Goal: Task Accomplishment & Management: Manage account settings

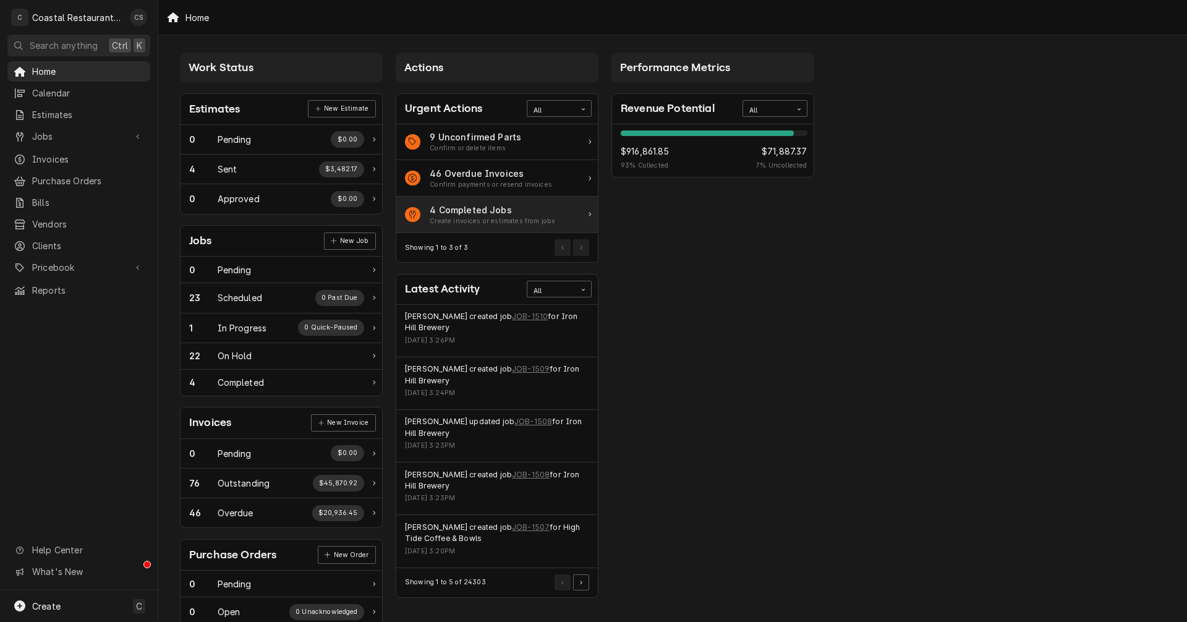
click at [468, 214] on div "4 Completed Jobs" at bounding box center [492, 209] width 125 height 13
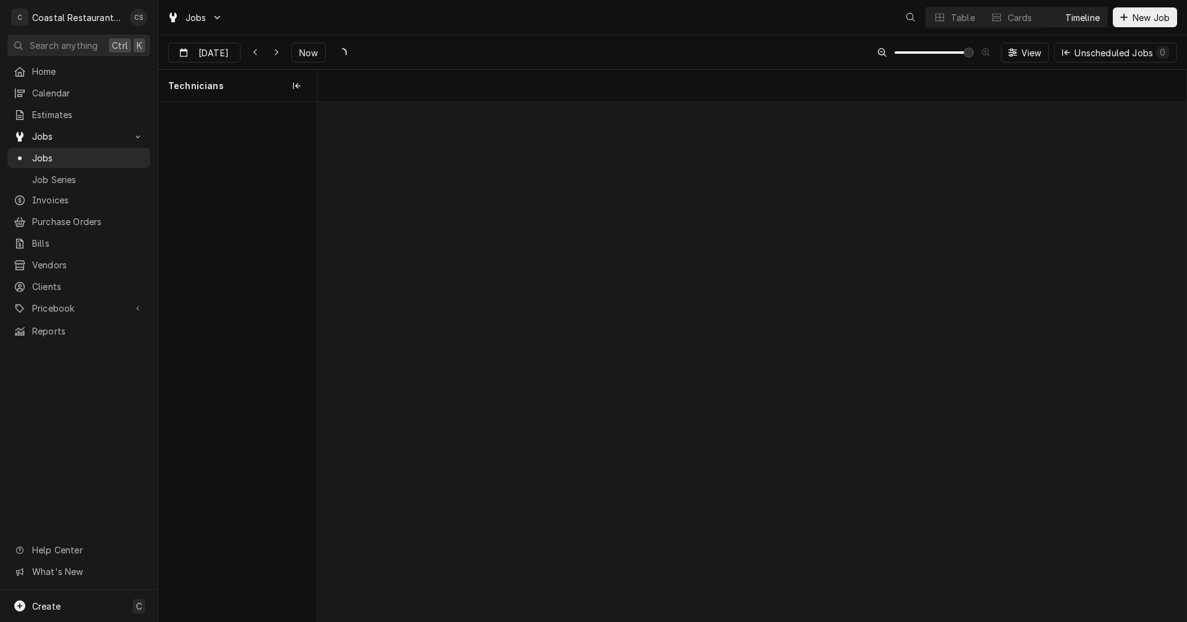
scroll to position [0, 17230]
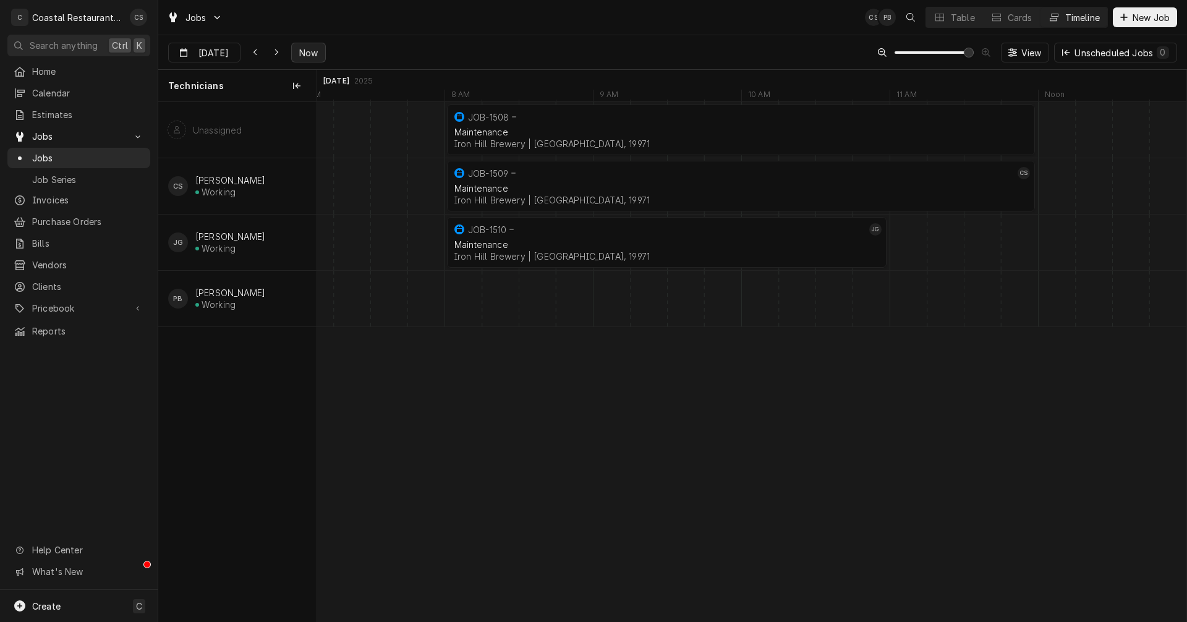
click at [313, 48] on span "Now" at bounding box center [308, 52] width 23 height 13
type input "Aug 11"
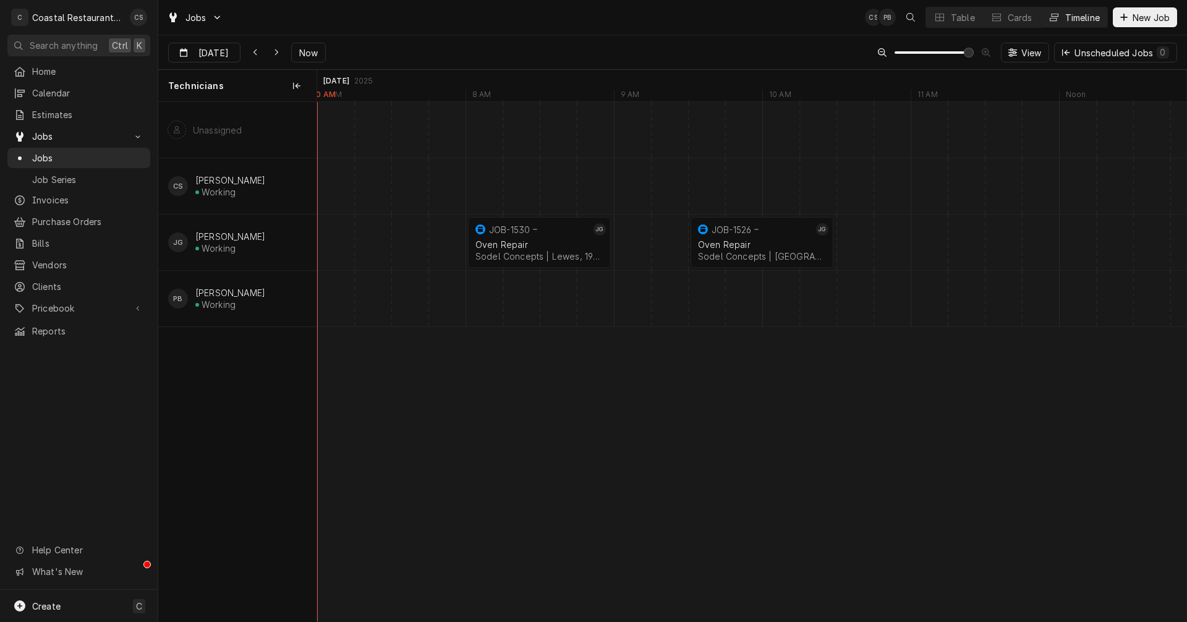
scroll to position [0, 0]
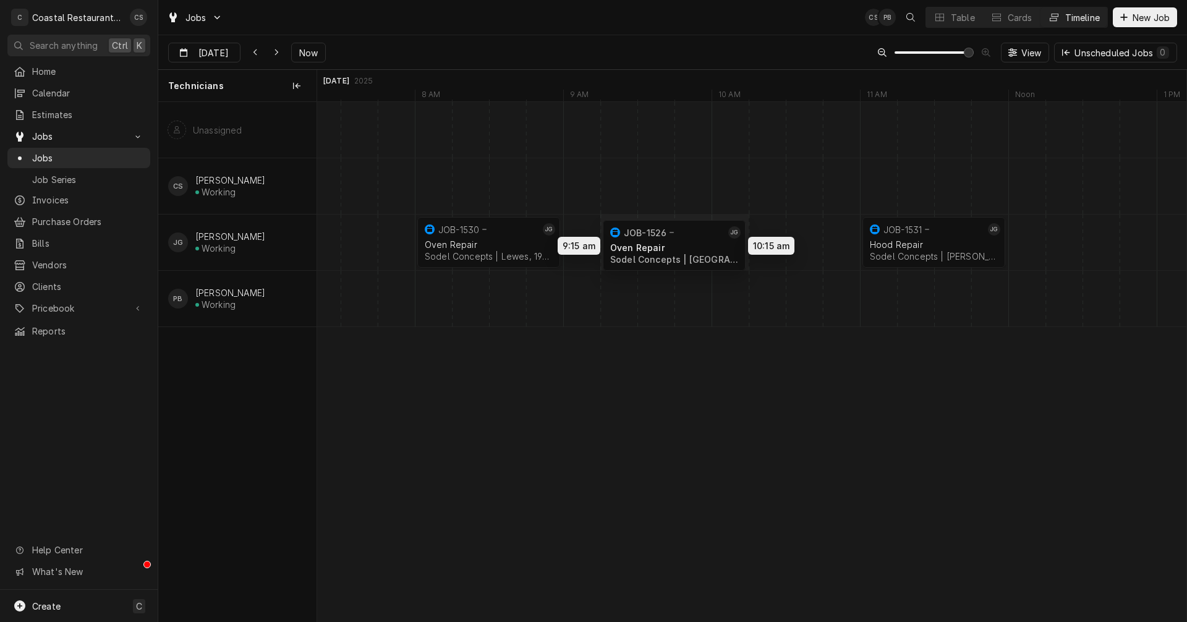
drag, startPoint x: 690, startPoint y: 239, endPoint x: 658, endPoint y: 242, distance: 31.7
click at [658, 242] on div "11:00 AM 12:00 PM JOB-1531 JG Hood Repair Sodel Concepts | Bethany Beach, 19930…" at bounding box center [751, 361] width 869 height 519
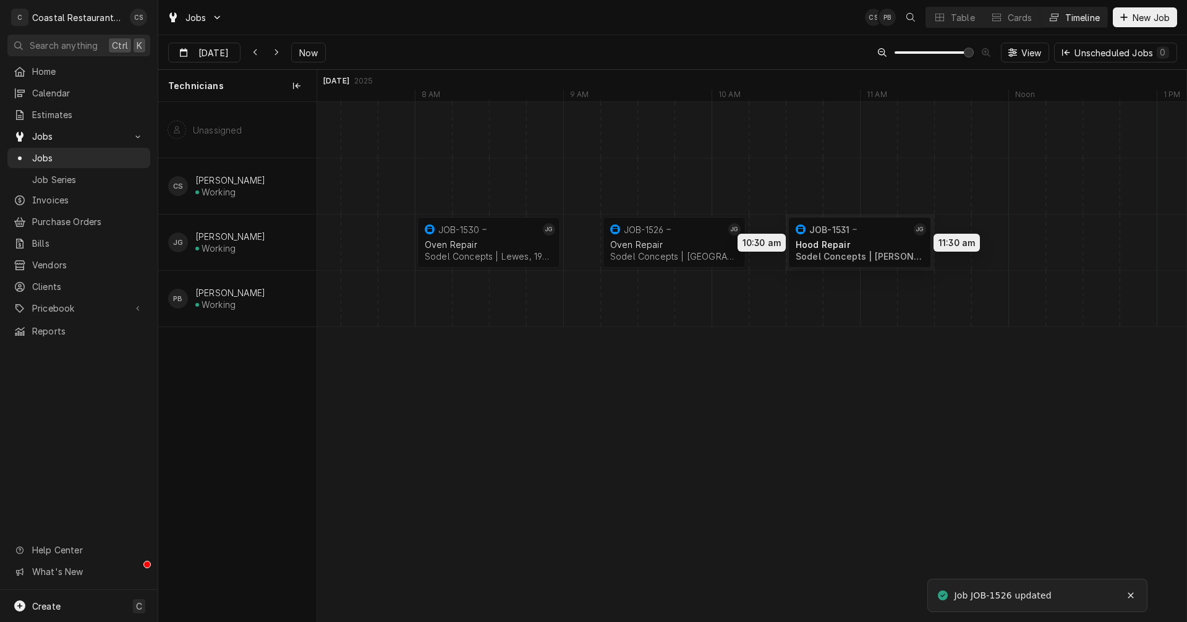
drag, startPoint x: 929, startPoint y: 236, endPoint x: 865, endPoint y: 236, distance: 63.7
click at [865, 236] on div "10:30 AM 11:30 AM JOB-1531 JG Hood Repair Sodel Concepts | Bethany Beach, 19930…" at bounding box center [751, 361] width 869 height 519
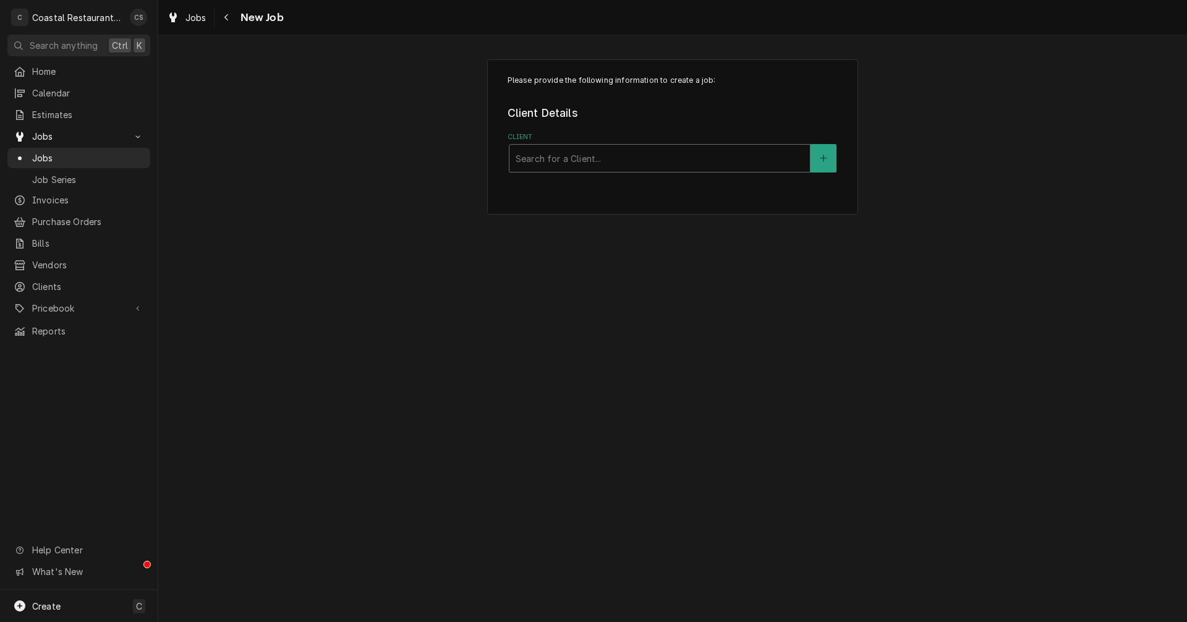
click at [556, 160] on div "Client" at bounding box center [660, 158] width 288 height 22
type input "Catch"
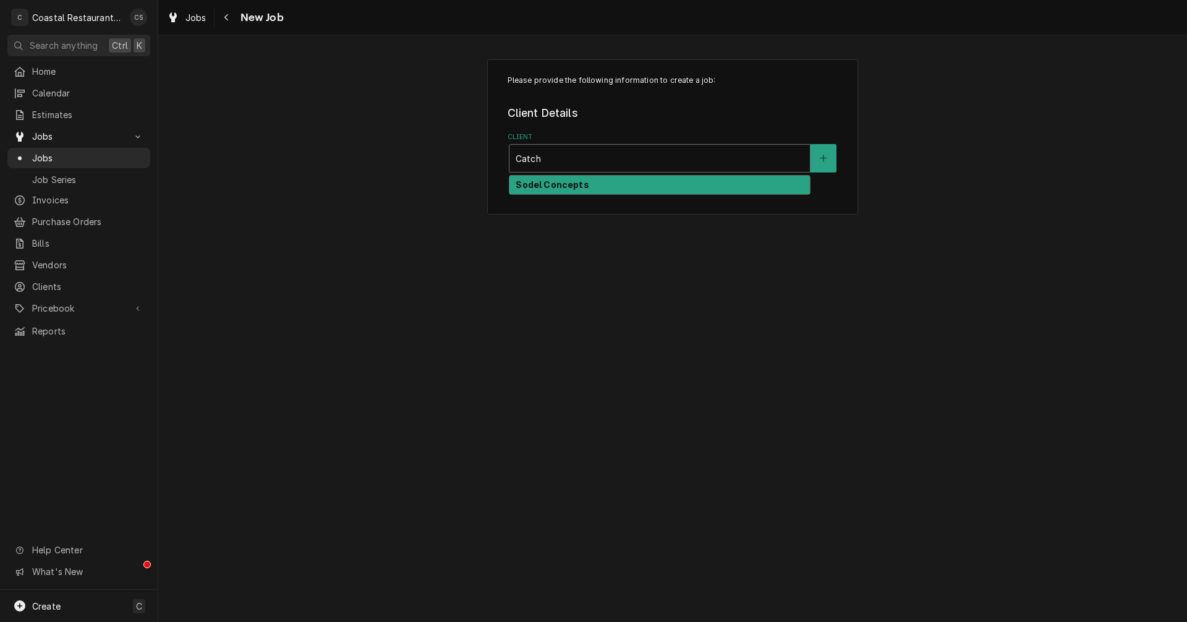
click at [559, 188] on strong "Sodel Concepts" at bounding box center [552, 184] width 73 height 11
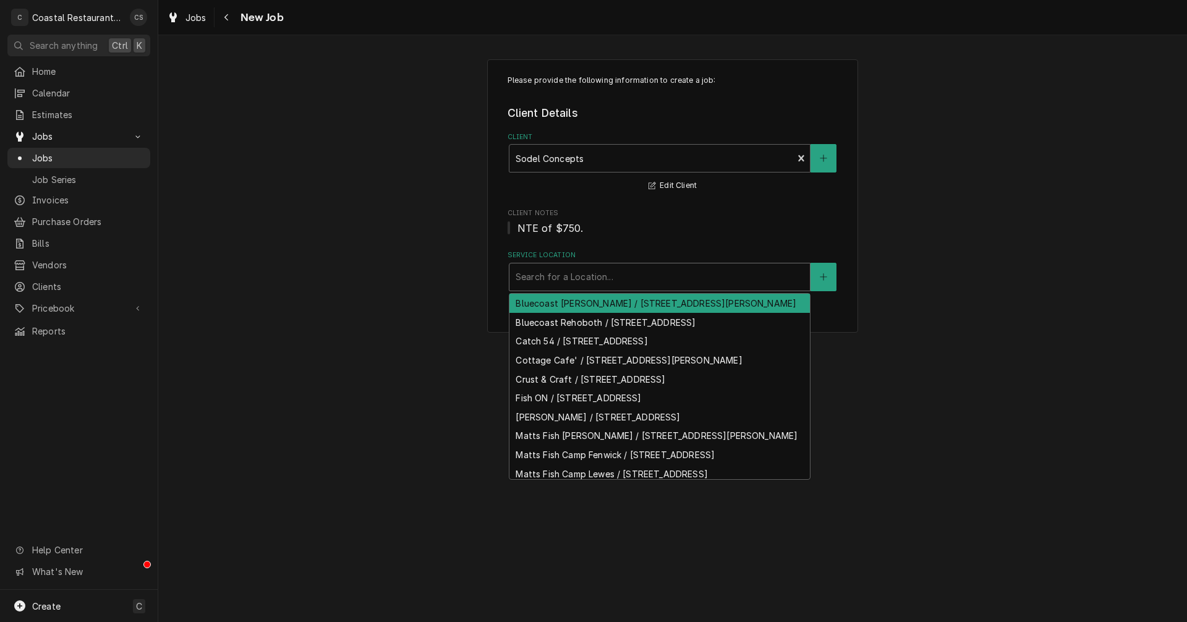
click at [559, 280] on div "Service Location" at bounding box center [660, 277] width 288 height 22
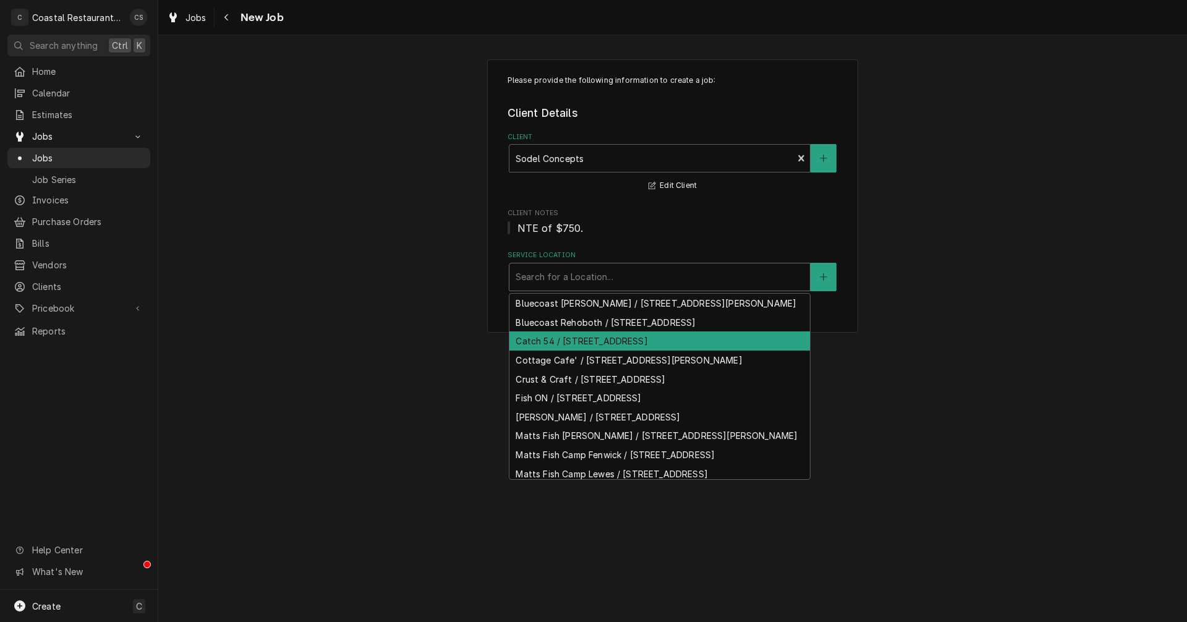
click at [567, 350] on div "Catch 54 / 38931 Madison Ave, Selbyville, DE 19975" at bounding box center [659, 340] width 300 height 19
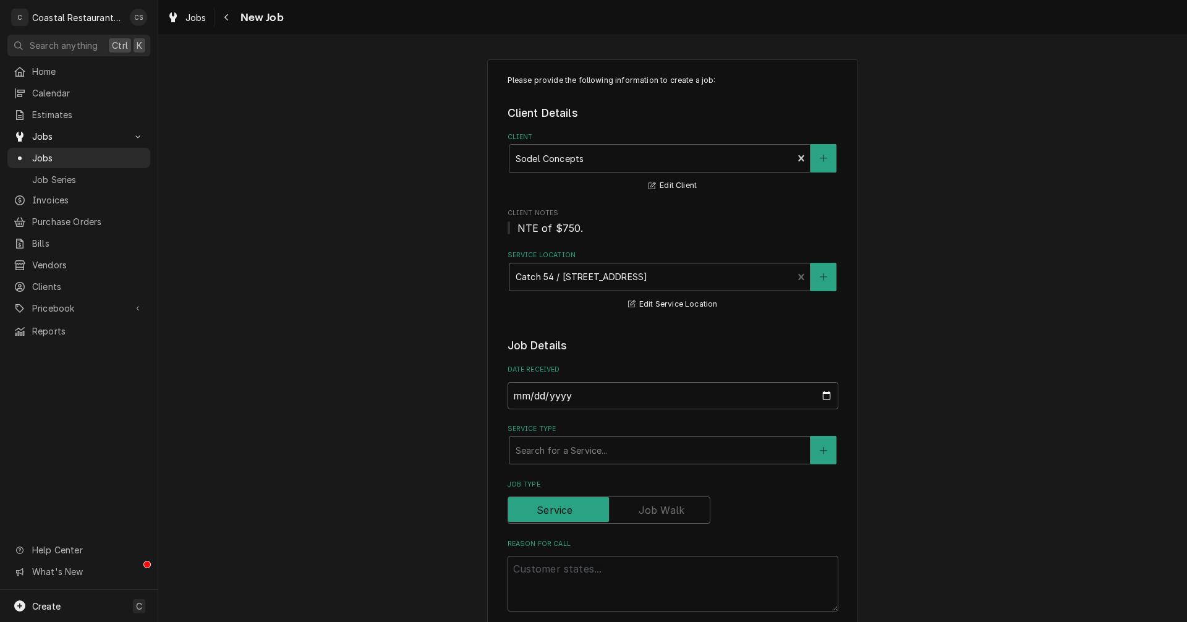
click at [552, 448] on div "Service Type" at bounding box center [660, 450] width 288 height 22
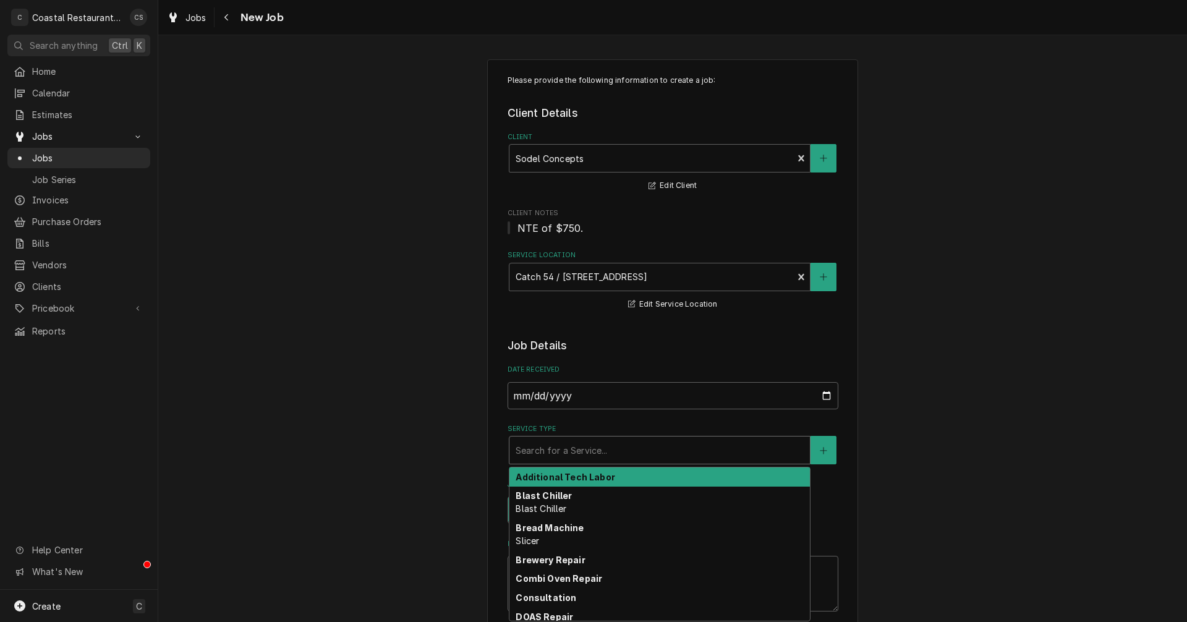
type textarea "x"
type input "R"
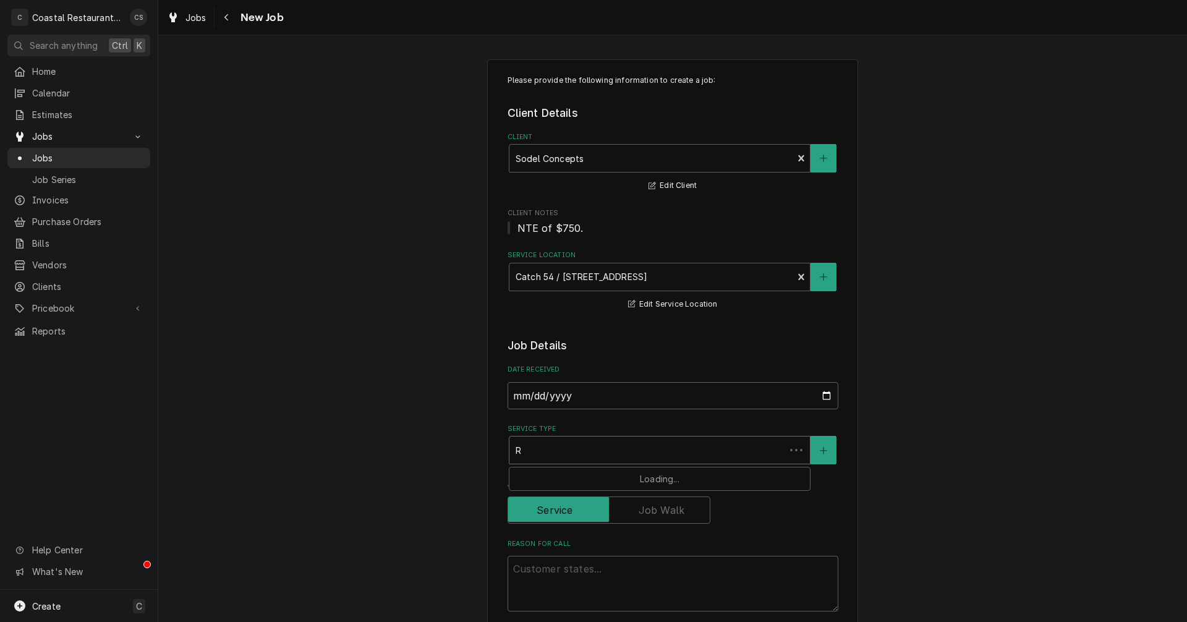
type textarea "x"
type input "Re"
type textarea "x"
type input "Ref"
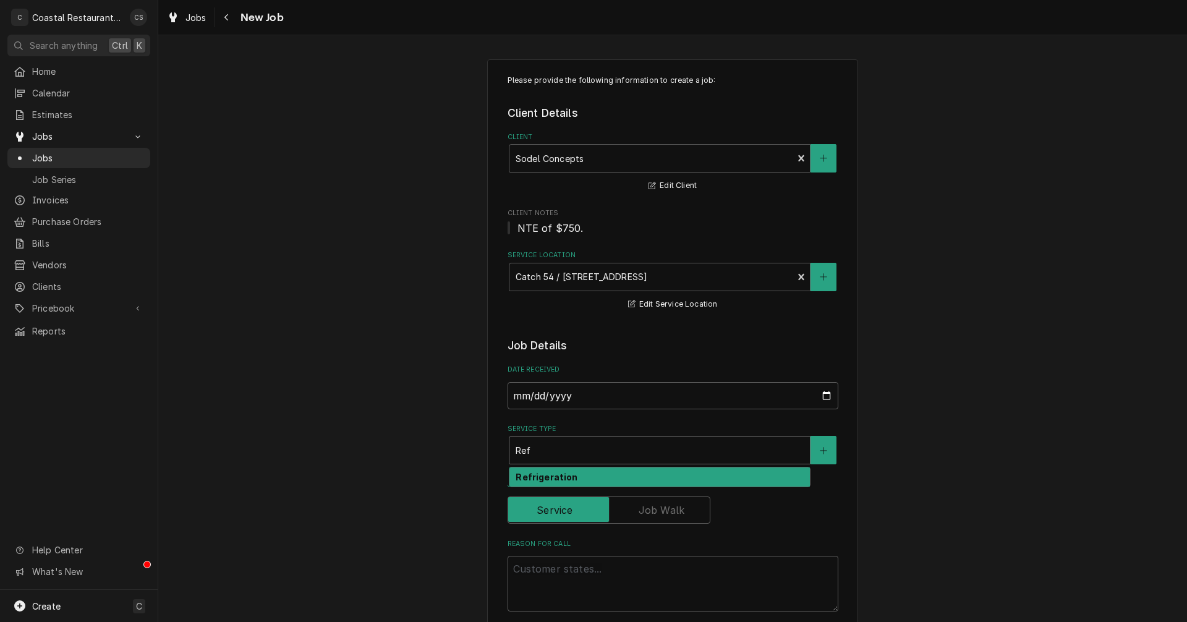
click at [541, 474] on strong "Refrigeration" at bounding box center [547, 477] width 62 height 11
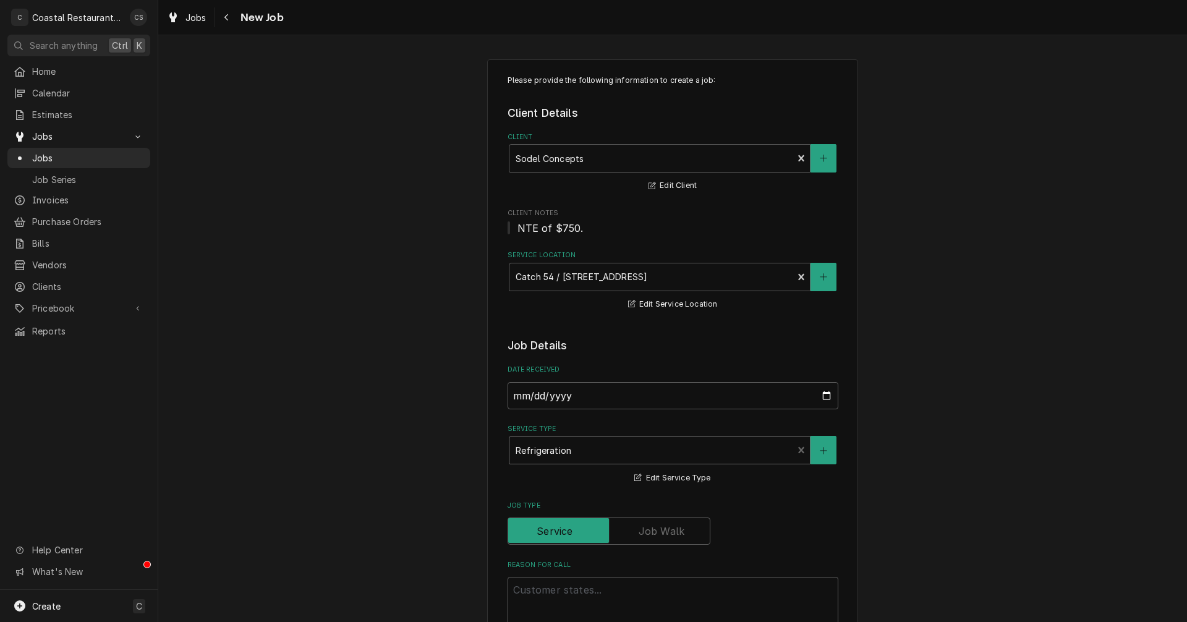
scroll to position [124, 0]
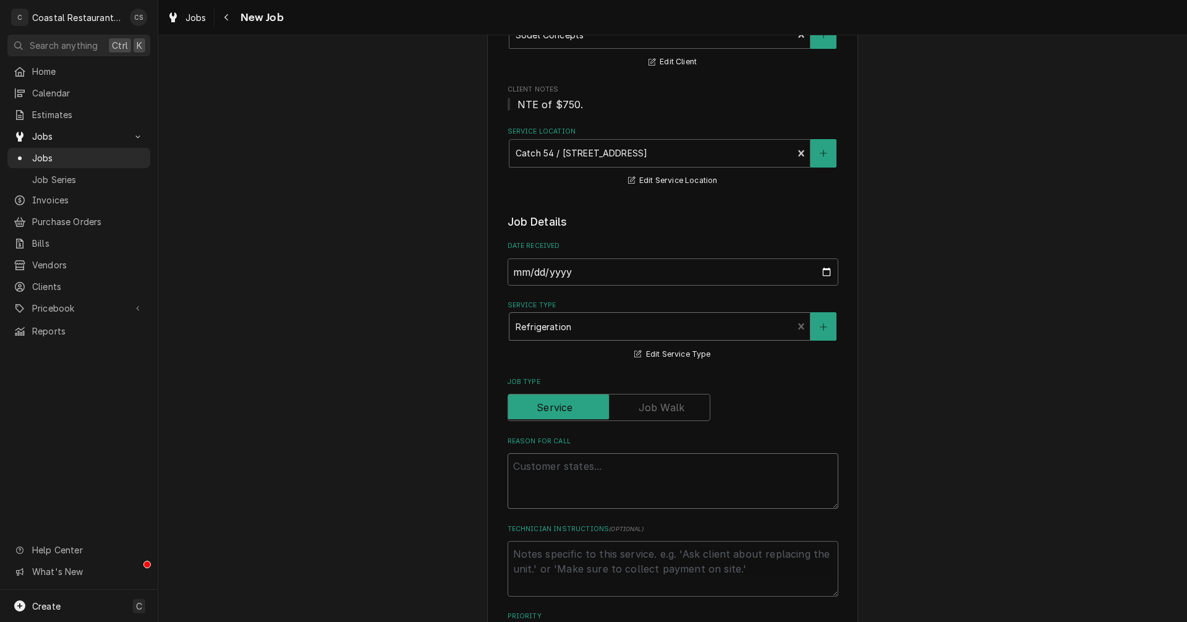
click at [535, 461] on textarea "Reason For Call" at bounding box center [673, 481] width 331 height 56
click at [516, 468] on textarea "Reason For Call" at bounding box center [673, 481] width 331 height 56
paste textarea "Work Order ID: 14007"
type textarea "x"
type textarea "Work Order ID: 14007"
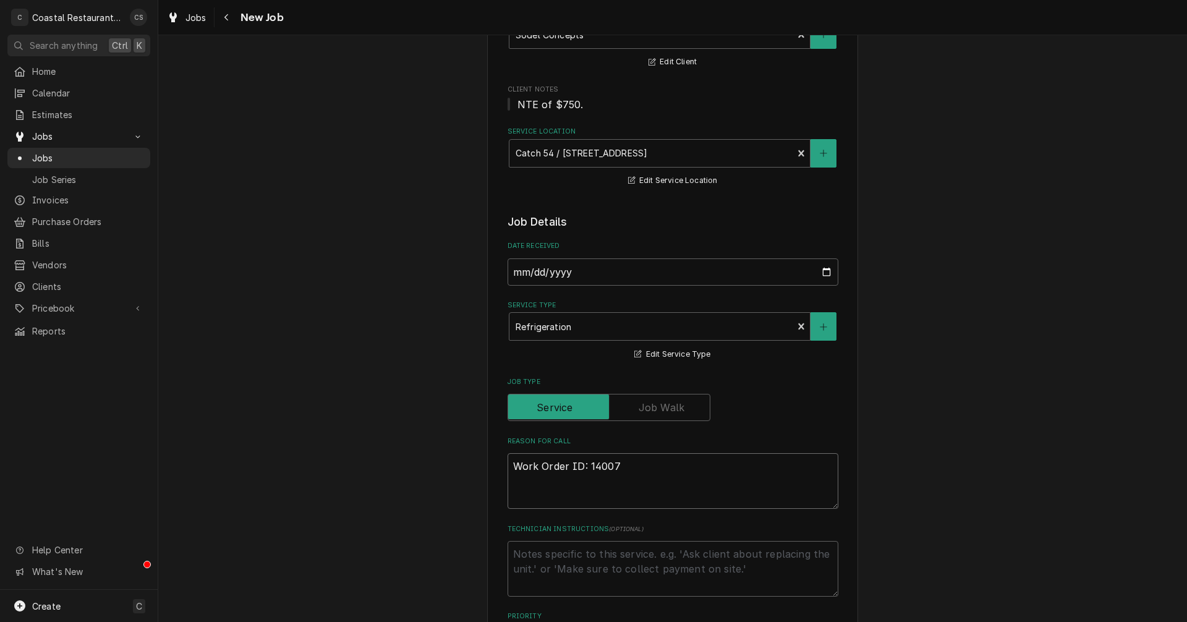
type textarea "x"
type textarea "Work Order ID: 14007"
type textarea "x"
type textarea "Work Order ID: 14007"
click at [637, 470] on textarea "Work Order ID: 14007" at bounding box center [673, 481] width 331 height 56
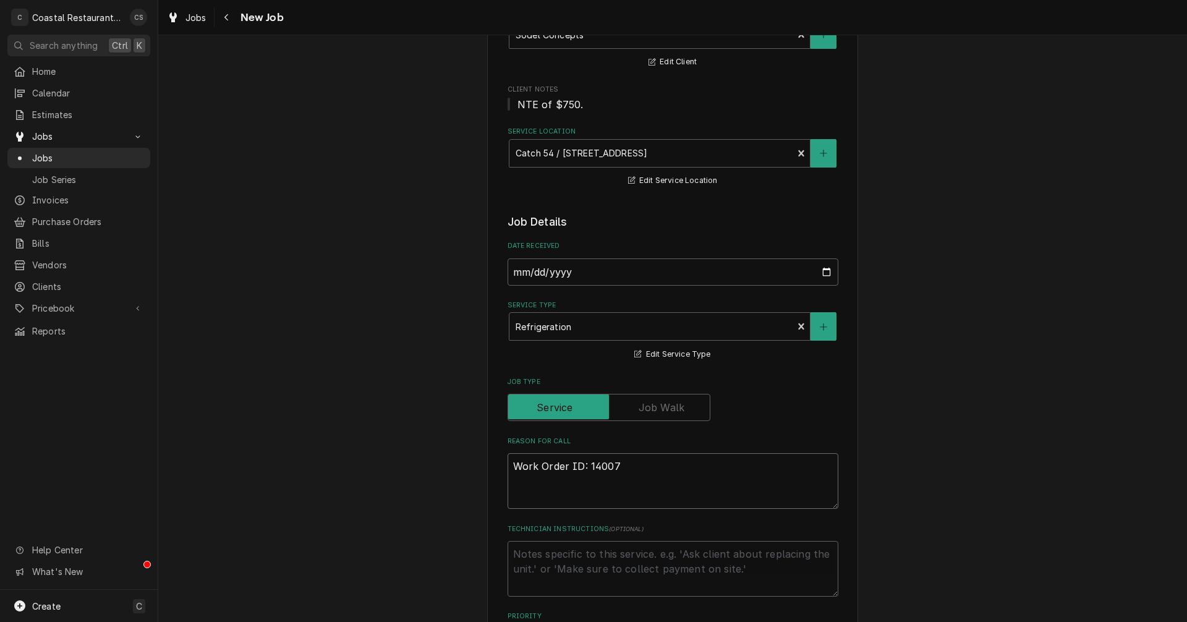
paste textarea "Salad Low Boy Left door broke off during service. We cannot reattach."
type textarea "x"
type textarea "Work Order ID: 14007 Salad Low Boy Left door broke off during service. We canno…"
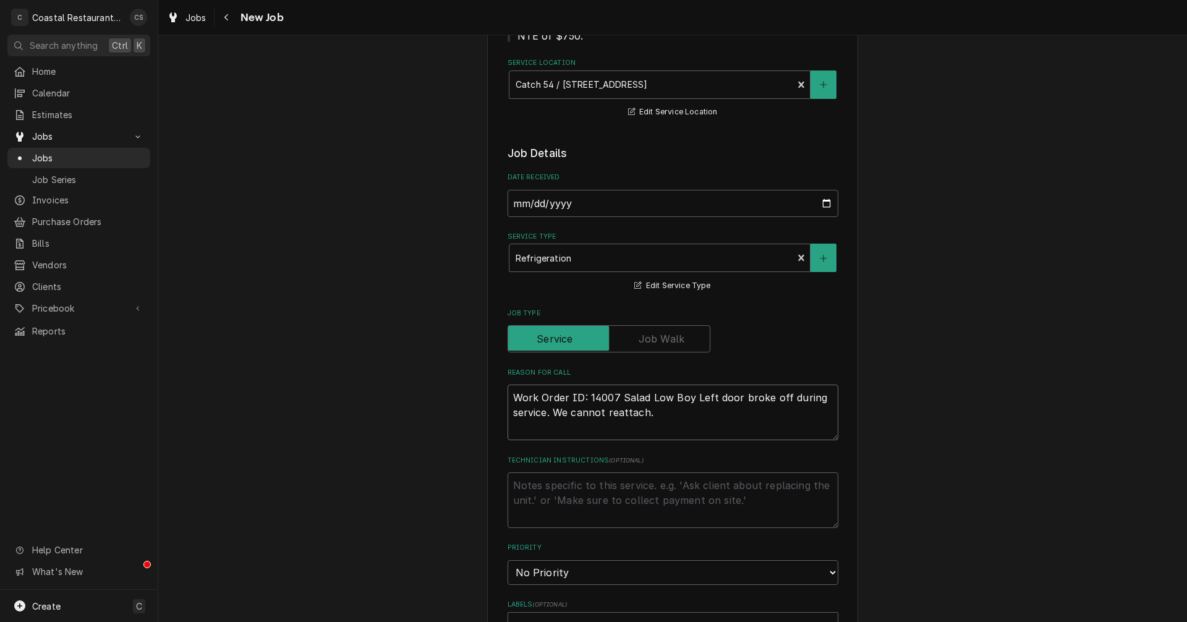
type textarea "x"
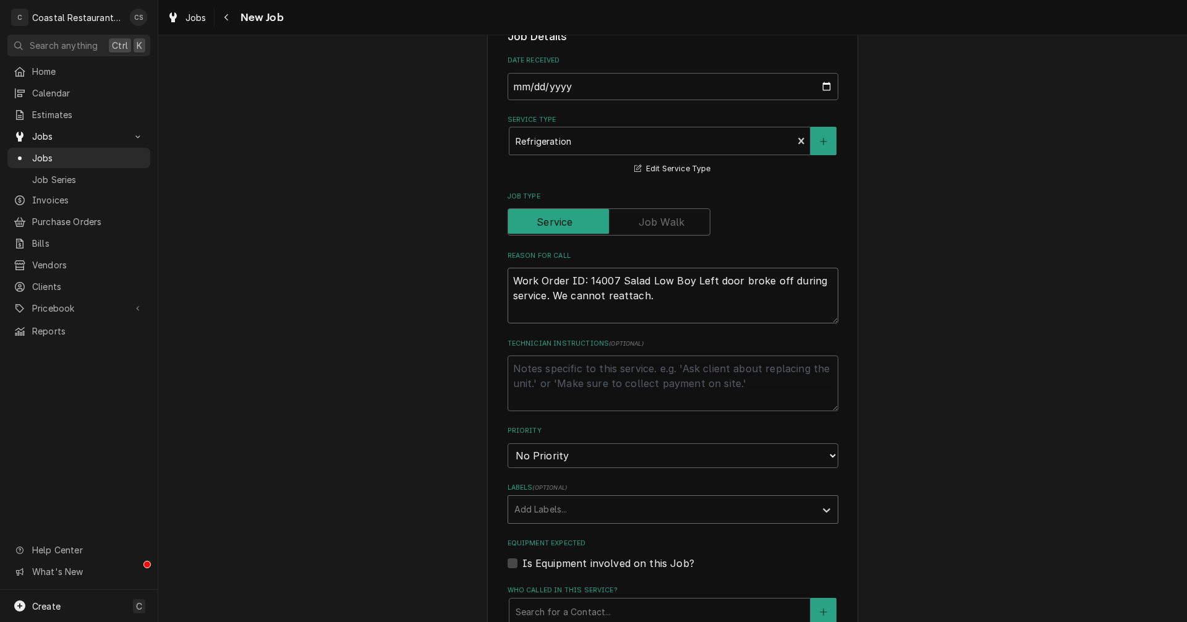
type textarea "Work Order ID: 14007 Salad Low Boy Left door broke off during service. We canno…"
click at [540, 508] on div "Labels" at bounding box center [661, 509] width 295 height 22
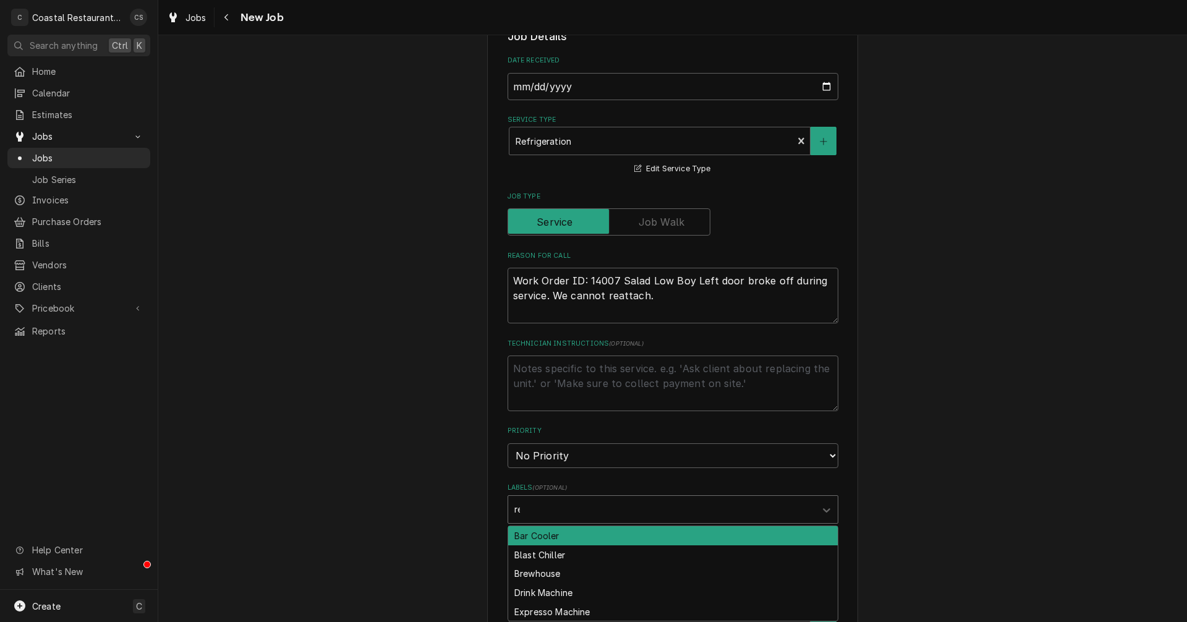
type input "rea"
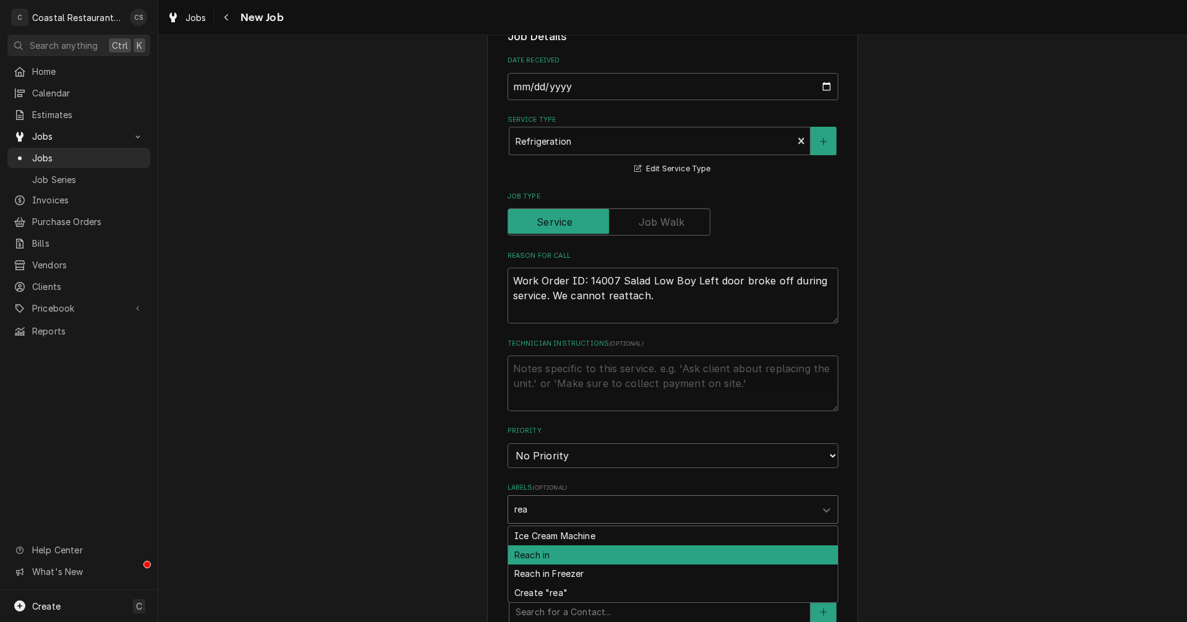
click at [542, 553] on div "Reach in" at bounding box center [672, 554] width 329 height 19
type textarea "x"
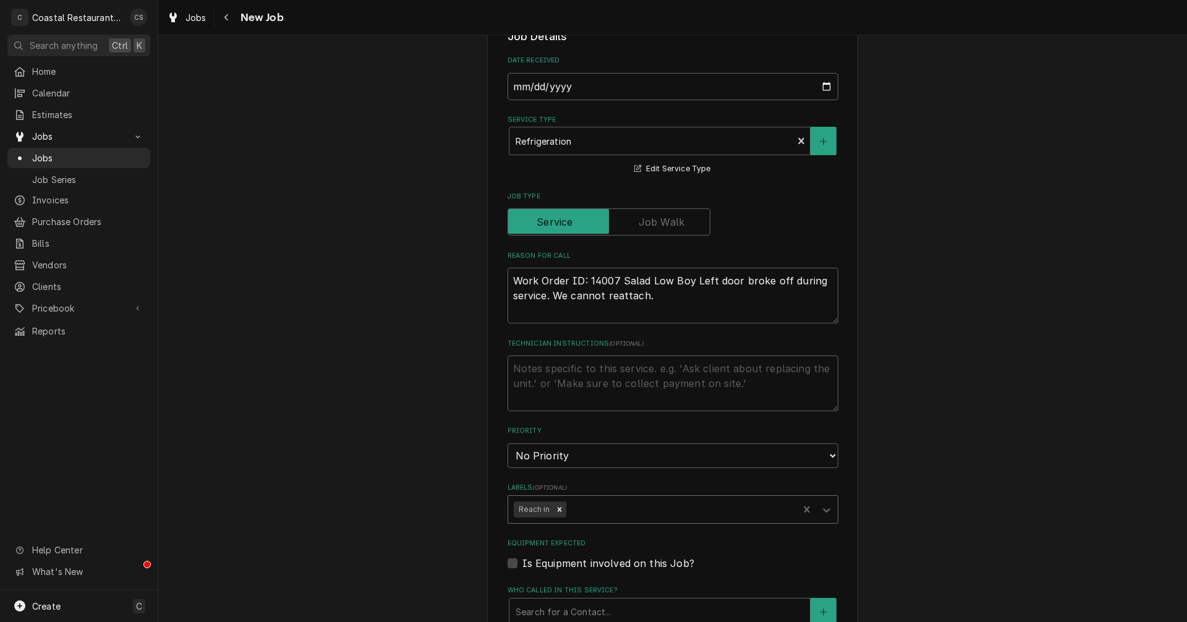
scroll to position [495, 0]
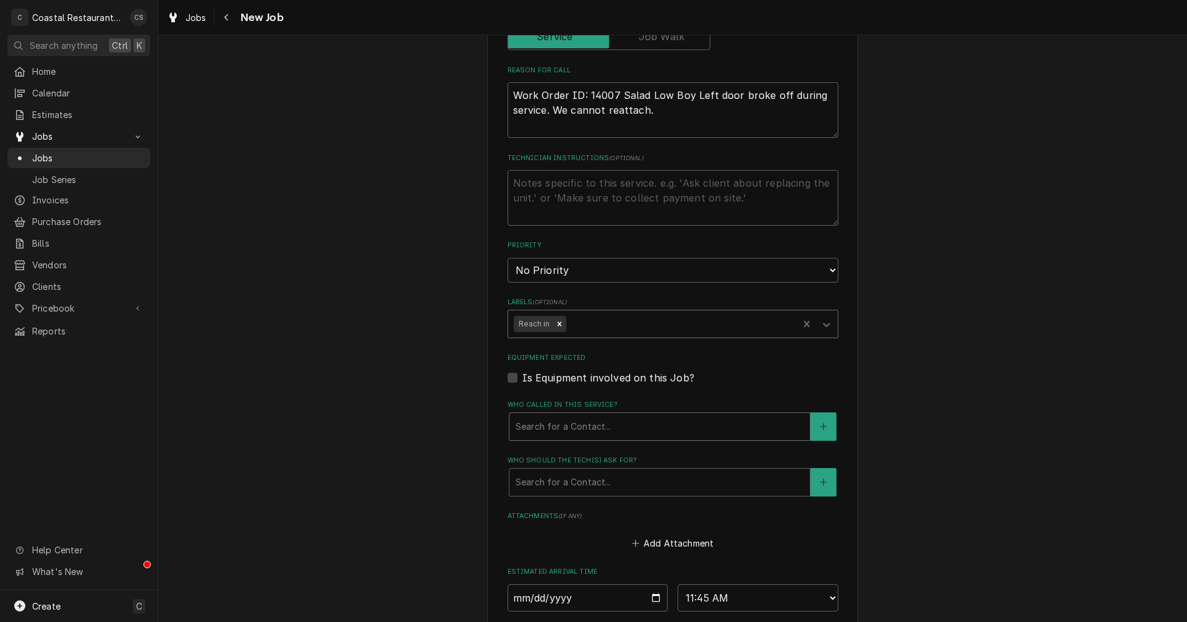
click at [584, 428] on div "Who called in this service?" at bounding box center [660, 426] width 288 height 22
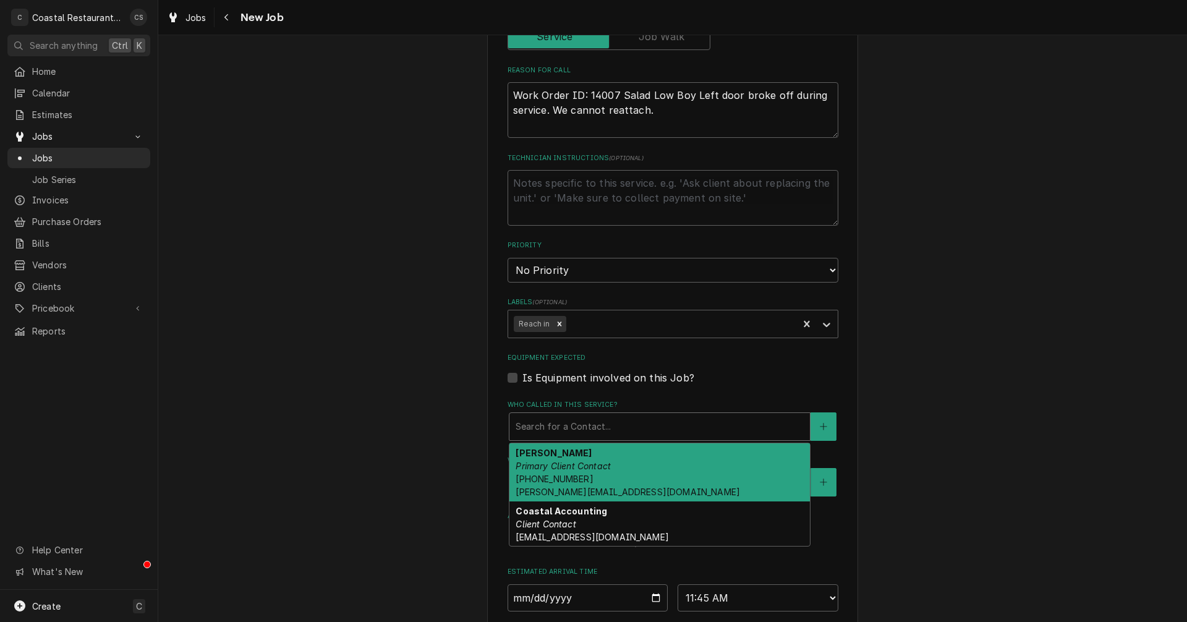
click at [583, 457] on strong "Andrew Dickinson" at bounding box center [554, 453] width 76 height 11
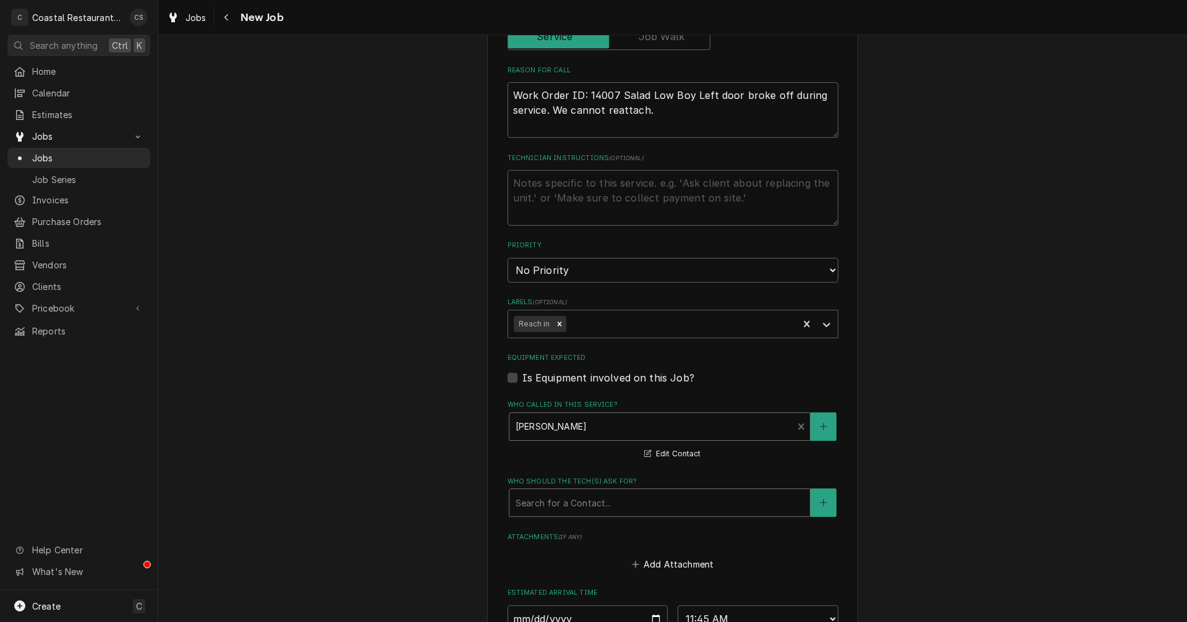
click at [577, 502] on div "Who should the tech(s) ask for?" at bounding box center [660, 502] width 288 height 22
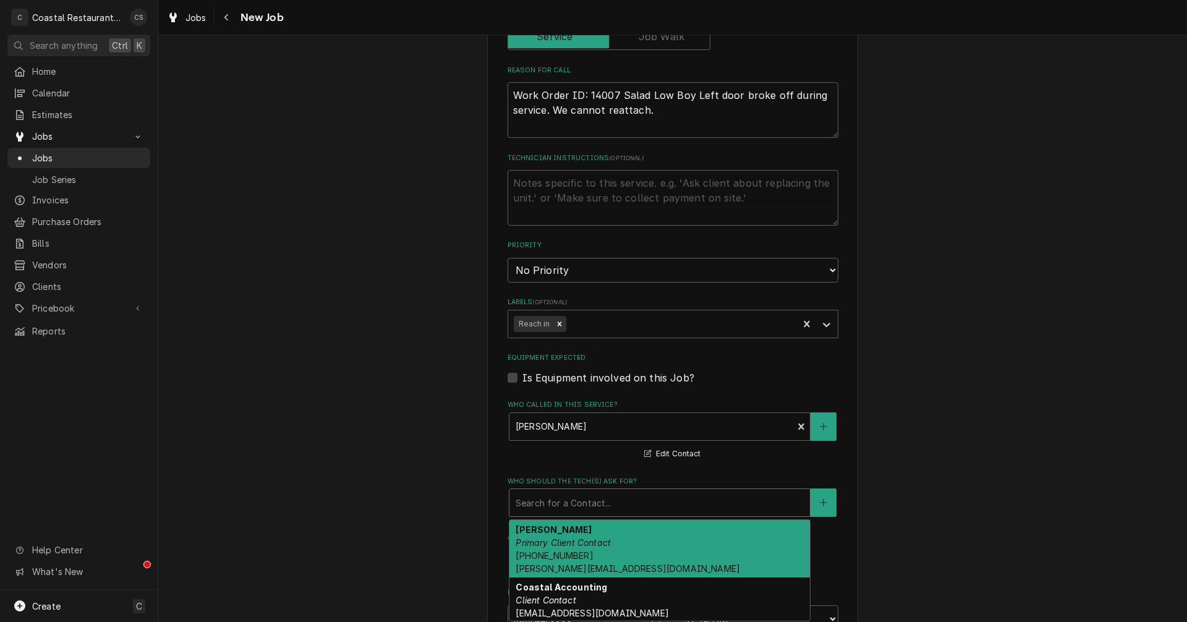
click at [580, 534] on strong "Andrew Dickinson" at bounding box center [554, 529] width 76 height 11
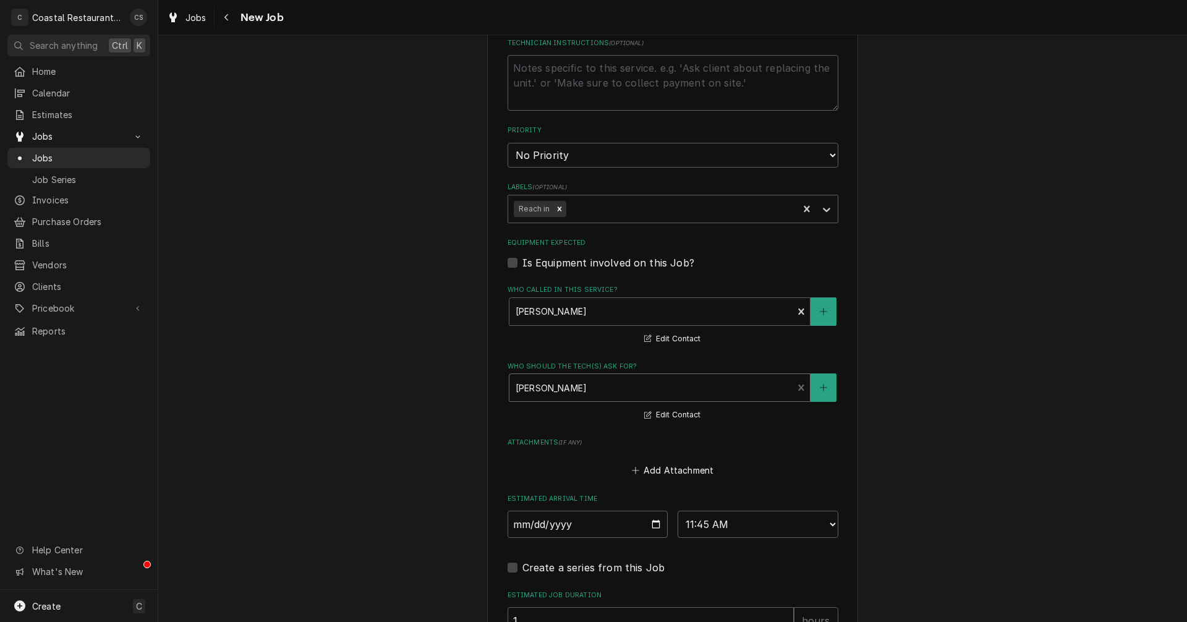
scroll to position [742, 0]
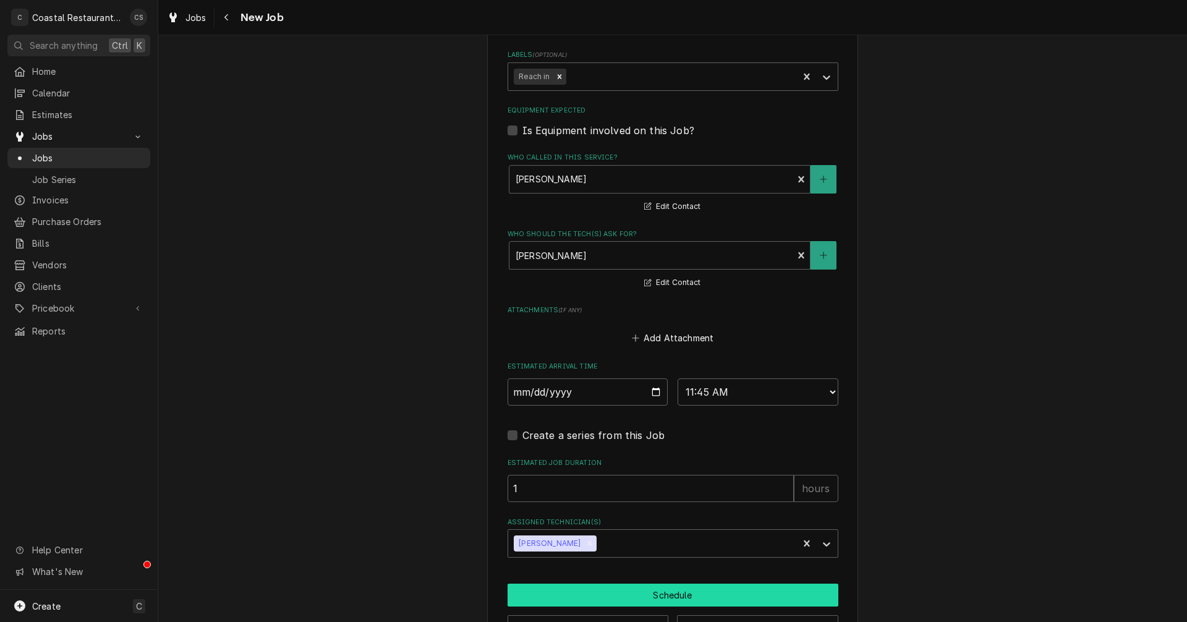
click at [648, 595] on button "Schedule" at bounding box center [673, 595] width 331 height 23
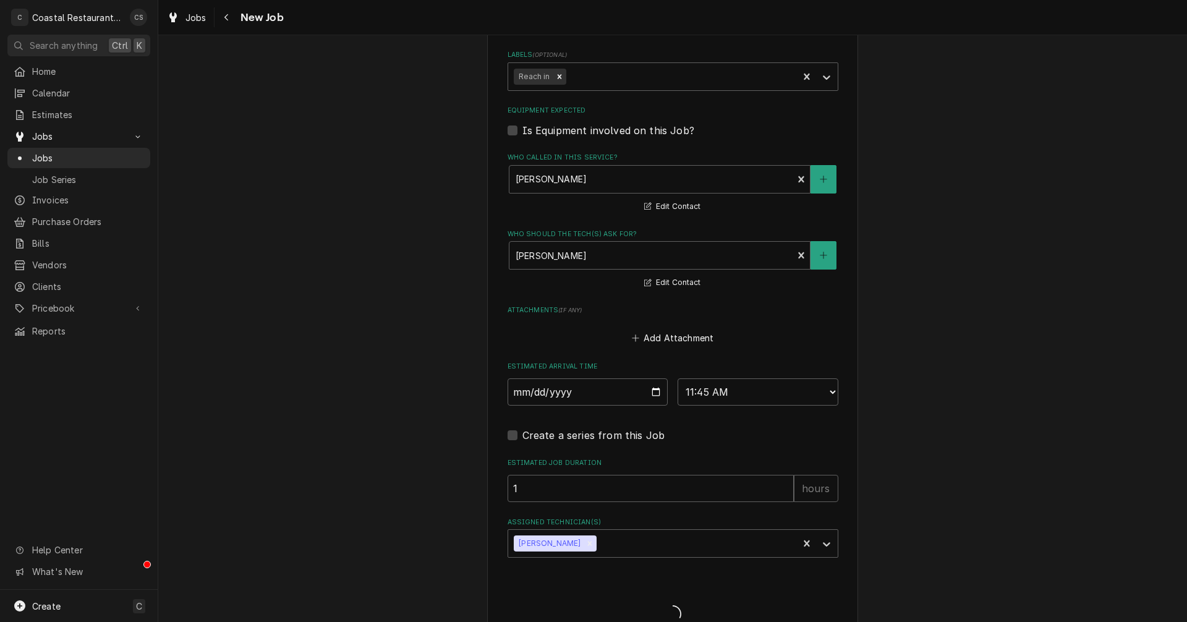
type textarea "x"
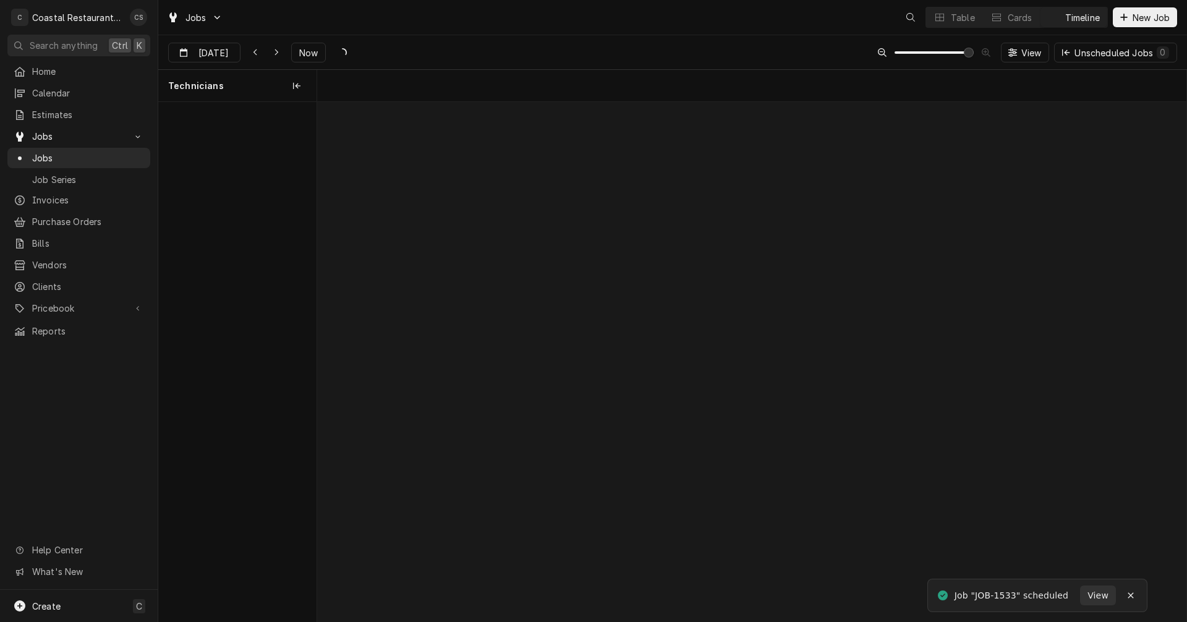
scroll to position [0, 17223]
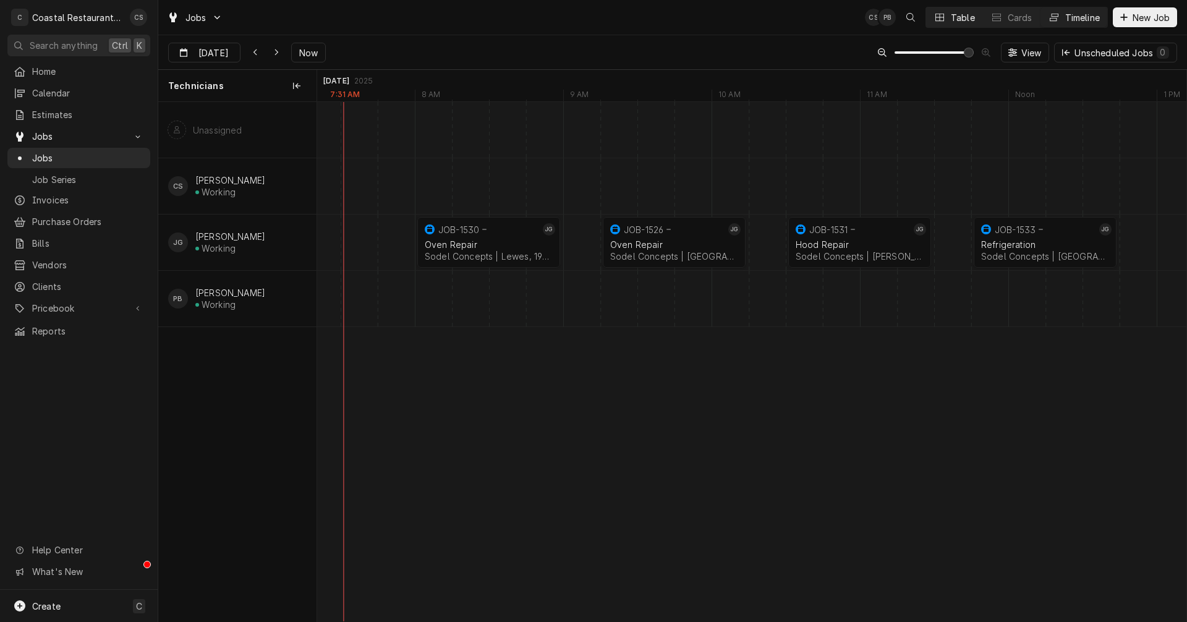
click at [953, 15] on div "Table" at bounding box center [963, 17] width 24 height 13
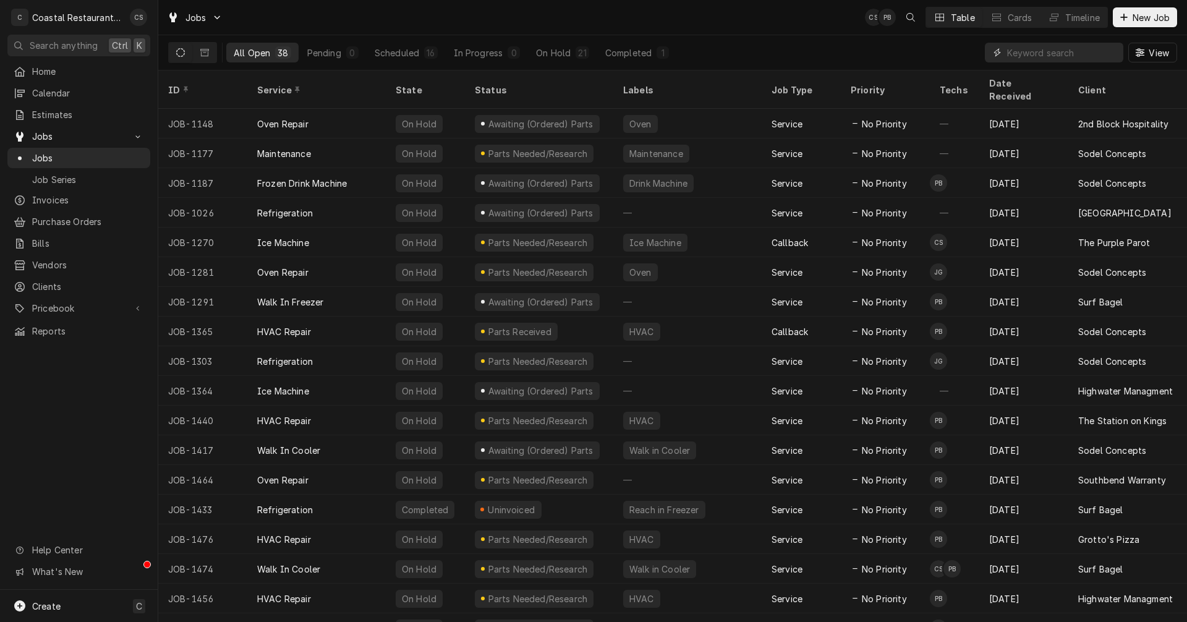
click at [1016, 49] on input "Dynamic Content Wrapper" at bounding box center [1062, 53] width 110 height 20
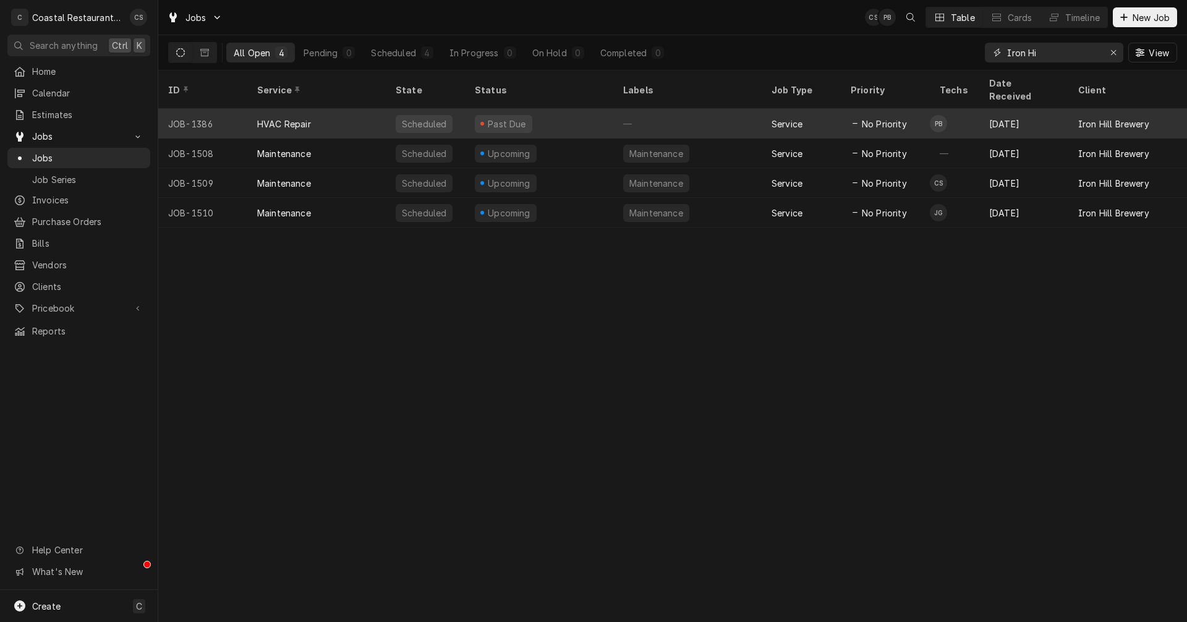
type input "Iron Hi"
click at [335, 109] on div "HVAC Repair" at bounding box center [316, 124] width 138 height 30
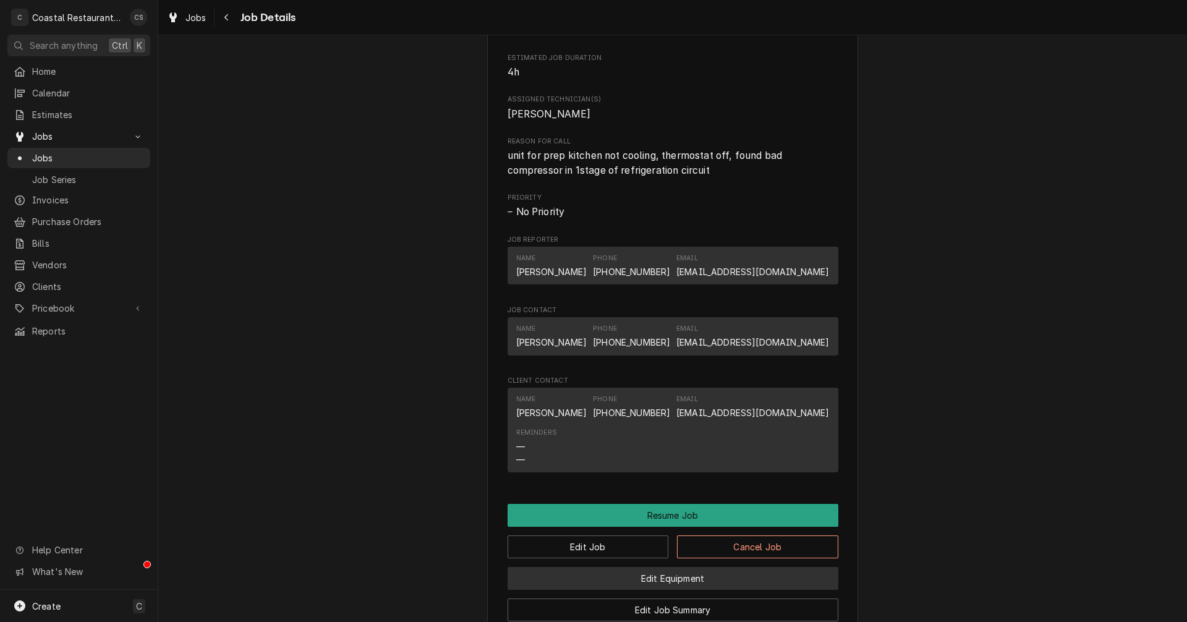
scroll to position [989, 0]
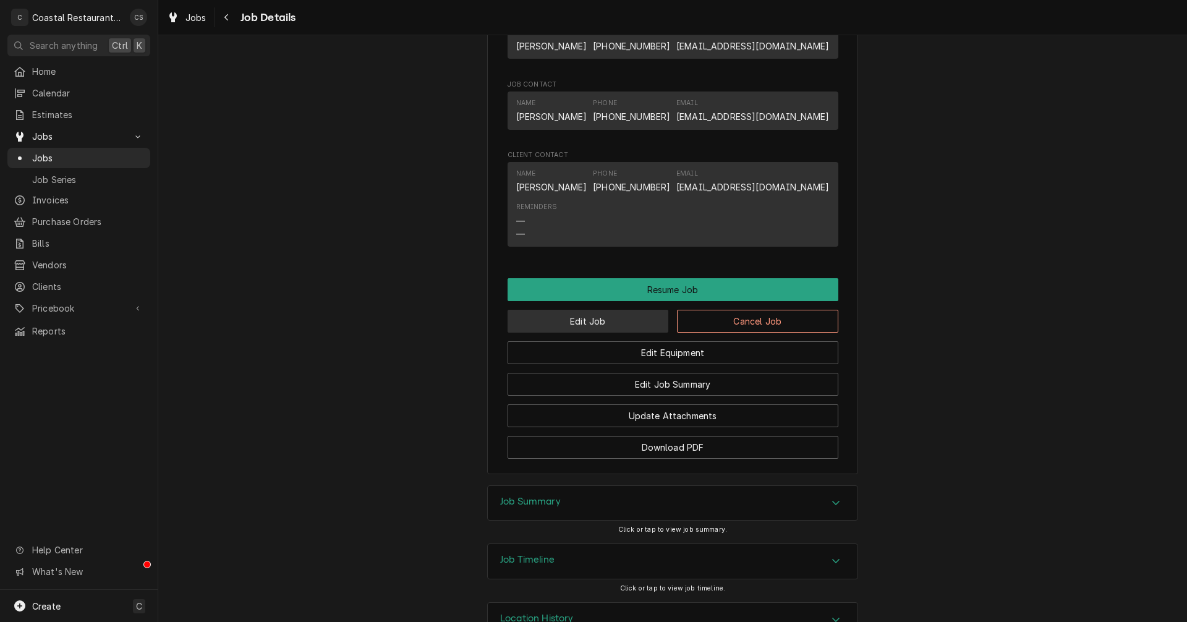
click at [609, 333] on button "Edit Job" at bounding box center [588, 321] width 161 height 23
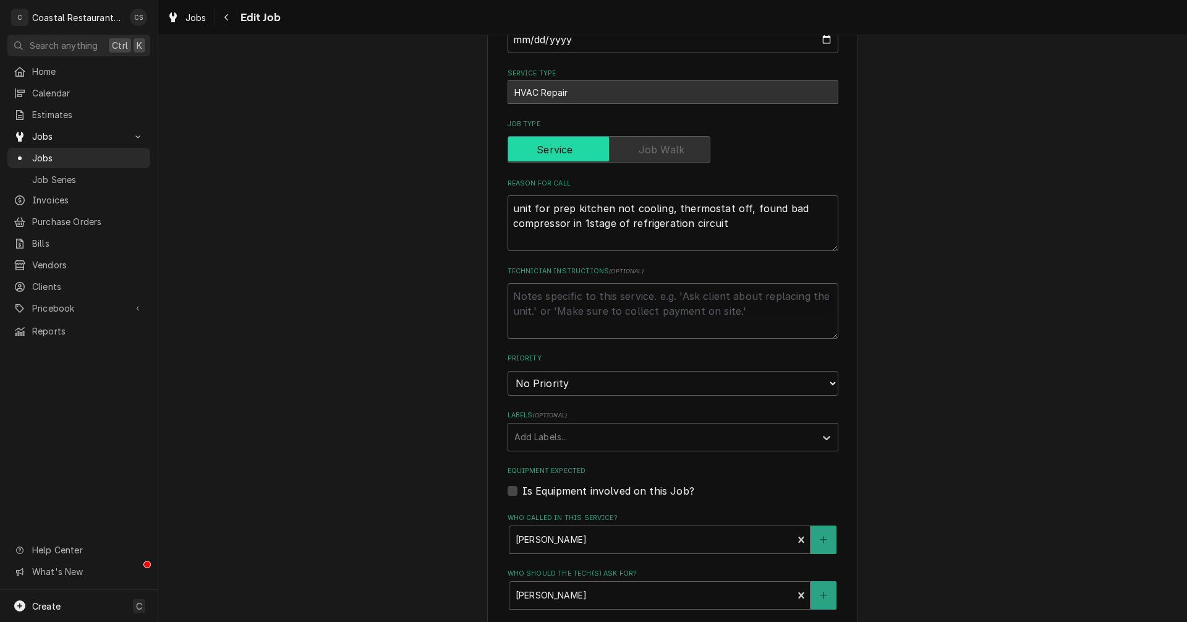
type textarea "x"
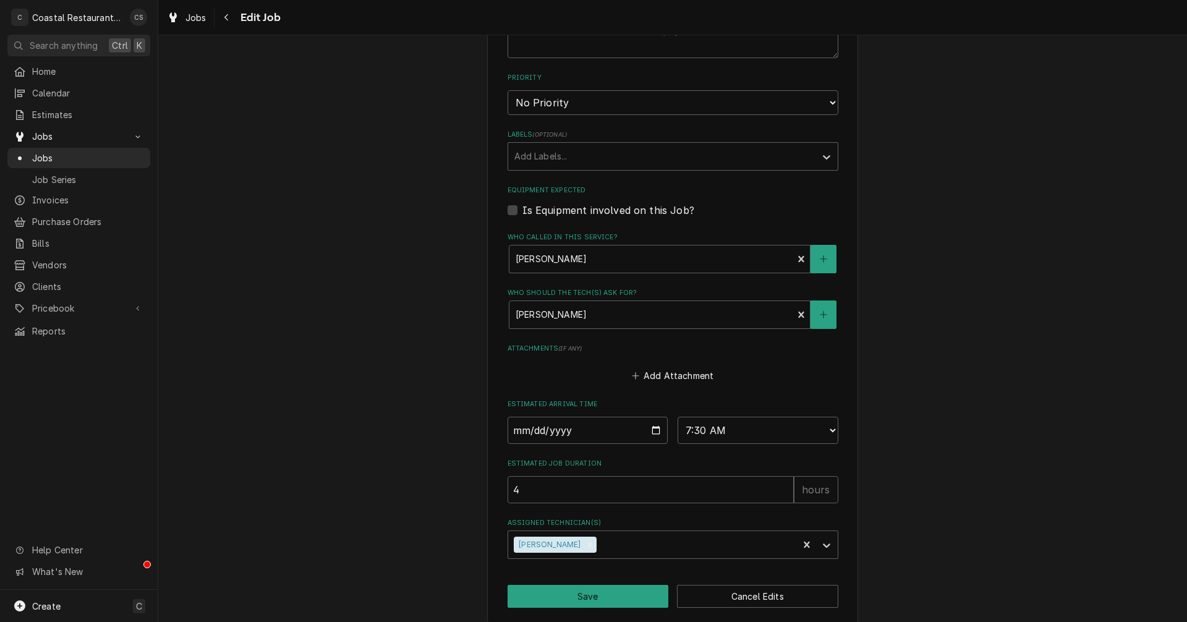
scroll to position [555, 0]
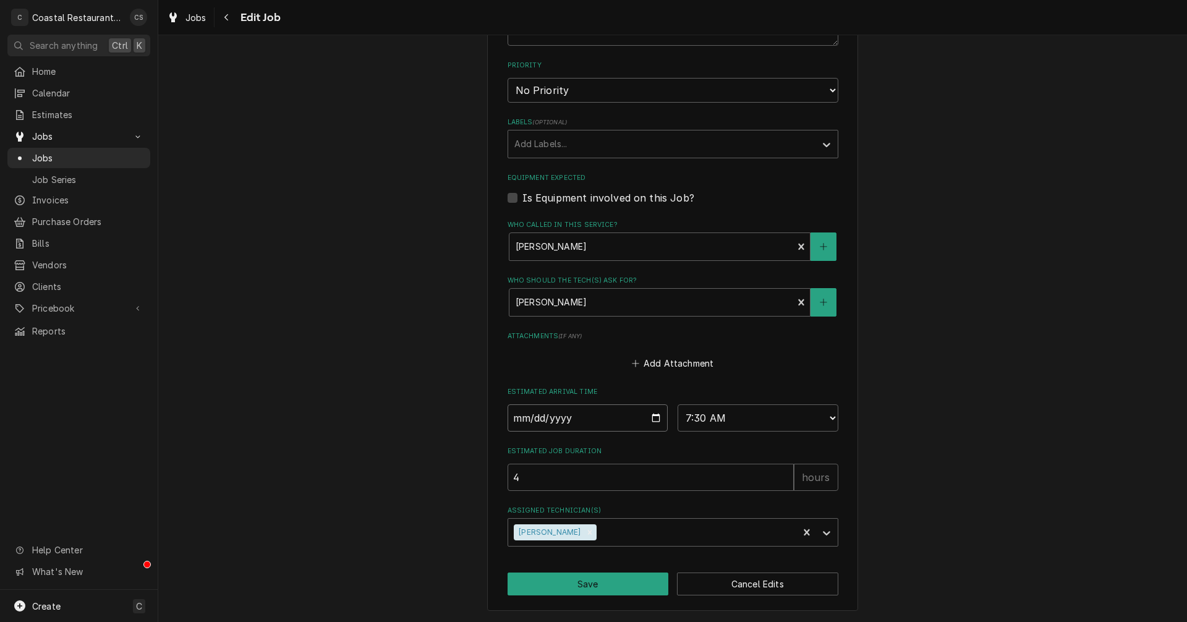
click at [651, 419] on input "2025-08-11" at bounding box center [588, 417] width 161 height 27
click at [825, 417] on select "AM / PM 6:00 AM 6:15 AM 6:30 AM 6:45 AM 7:00 AM 7:15 AM 7:30 AM 7:45 AM 8:00 AM…" at bounding box center [757, 417] width 161 height 27
select select "08:00:00"
click at [677, 404] on select "AM / PM 6:00 AM 6:15 AM 6:30 AM 6:45 AM 7:00 AM 7:15 AM 7:30 AM 7:45 AM 8:00 AM…" at bounding box center [757, 417] width 161 height 27
click at [600, 580] on button "Save" at bounding box center [588, 583] width 161 height 23
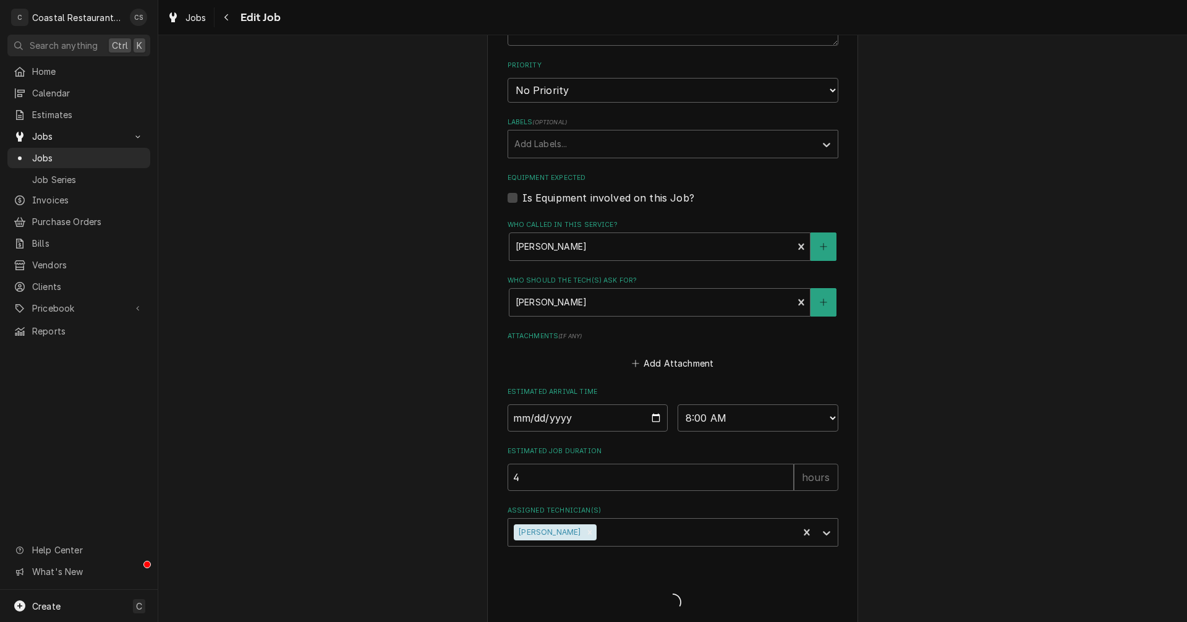
type textarea "x"
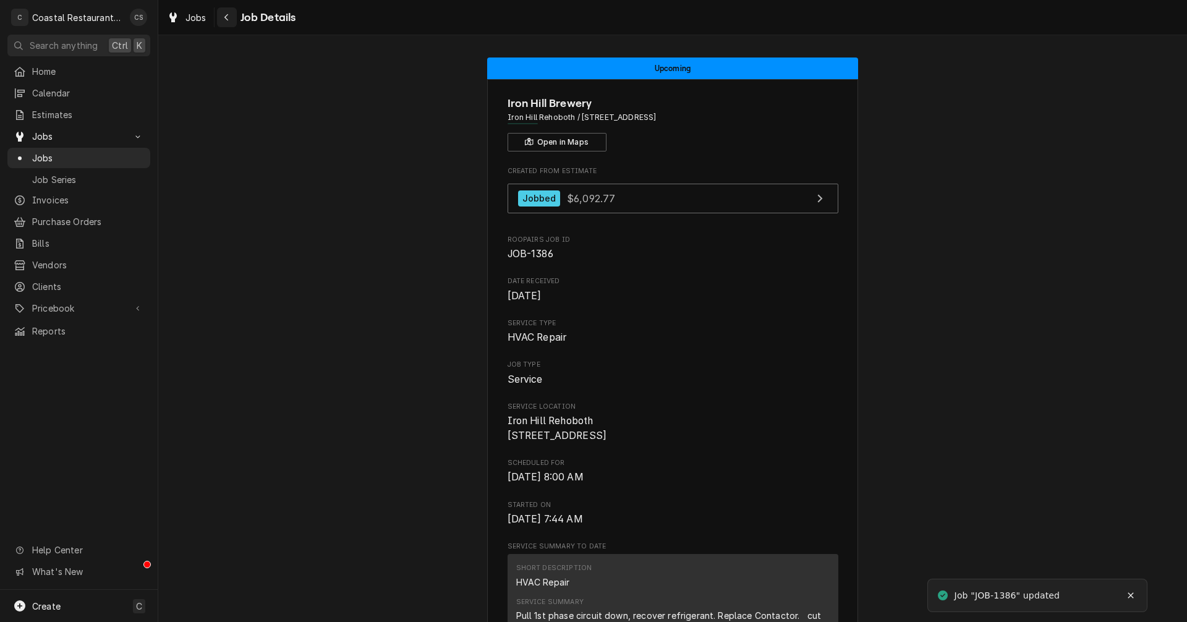
click at [226, 19] on icon "Navigate back" at bounding box center [227, 17] width 6 height 9
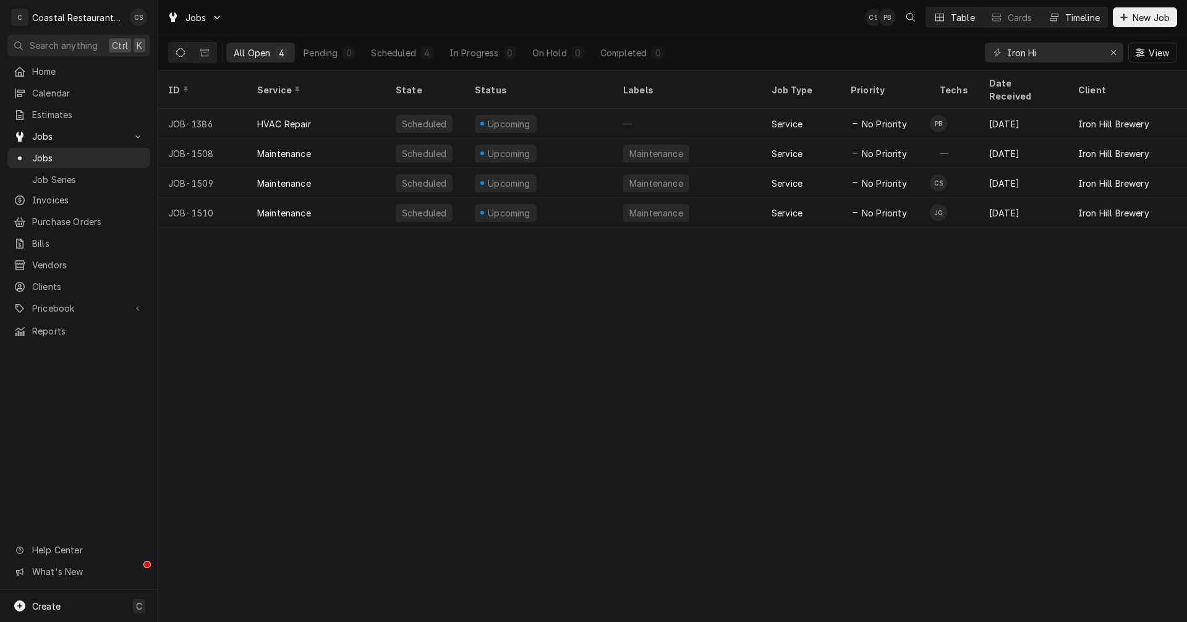
click at [1065, 18] on div "Timeline" at bounding box center [1082, 17] width 35 height 13
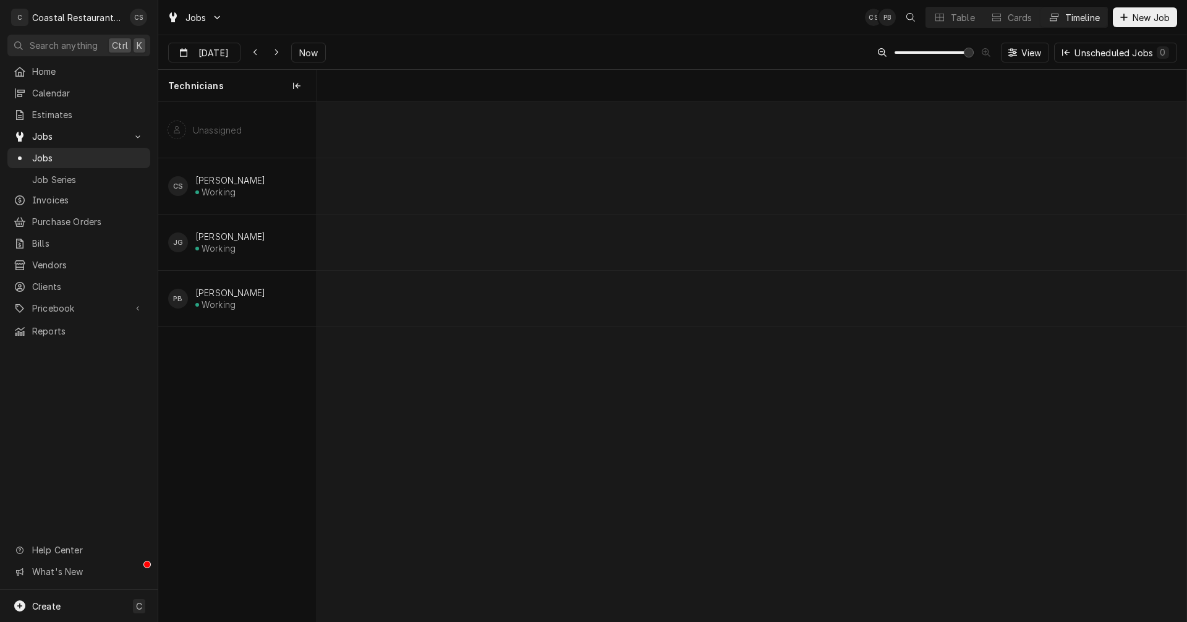
scroll to position [0, 17223]
